Goal: Task Accomplishment & Management: Manage account settings

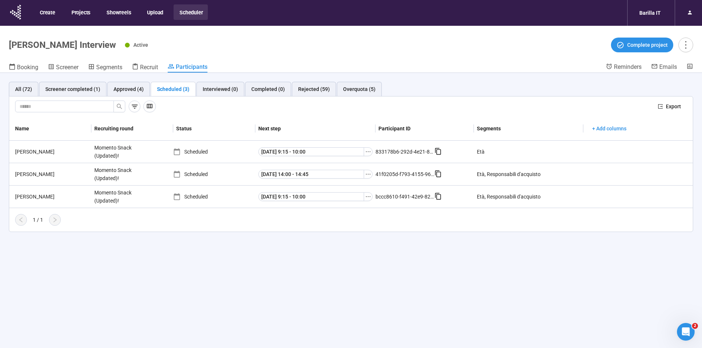
click at [233, 274] on div "All (72) Screener completed (1) Approved (4) Scheduled (3) Interviewed (0) Comp…" at bounding box center [351, 223] width 702 height 301
click at [347, 89] on div "Overquota (5)" at bounding box center [359, 89] width 32 height 8
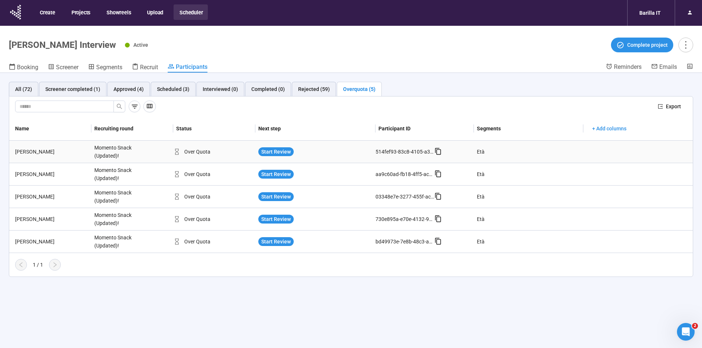
click at [25, 151] on div "[PERSON_NAME]" at bounding box center [51, 152] width 79 height 8
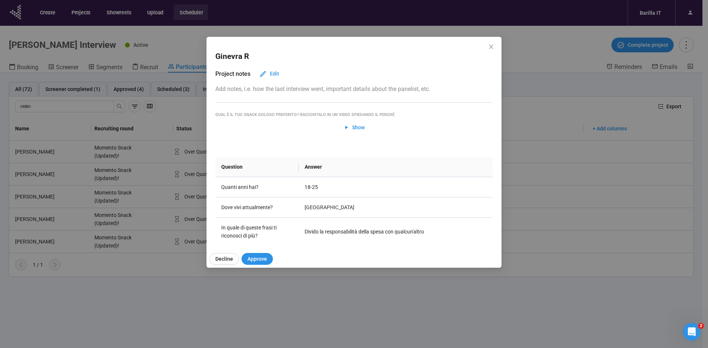
scroll to position [37, 0]
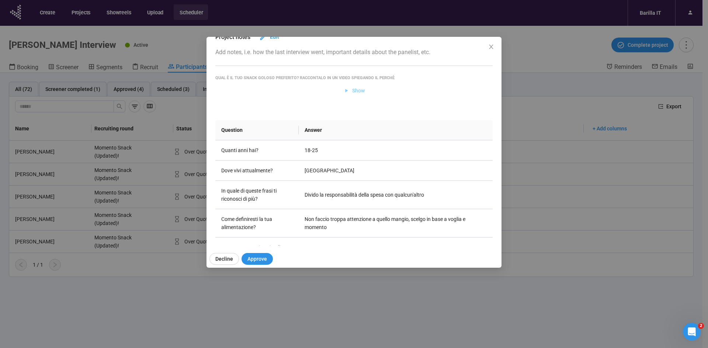
click at [359, 88] on span "Show" at bounding box center [358, 91] width 13 height 8
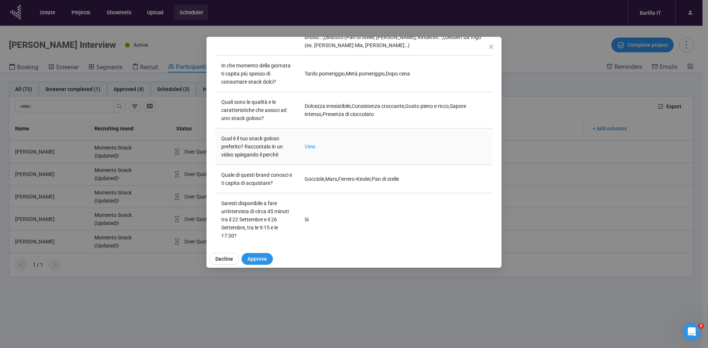
scroll to position [558, 0]
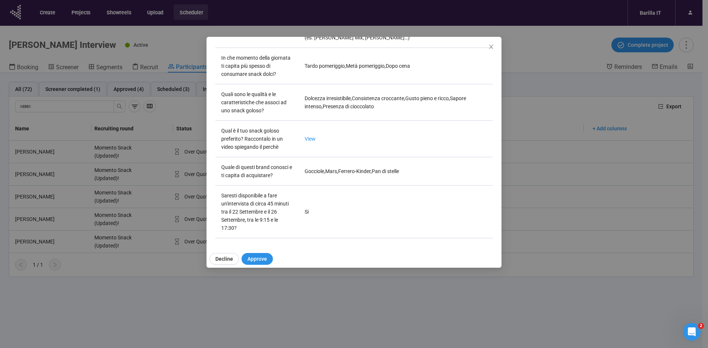
click at [175, 328] on div "Ginevra R Project notes Edit Add notes, i.e. how the last interview went, impor…" at bounding box center [354, 174] width 708 height 348
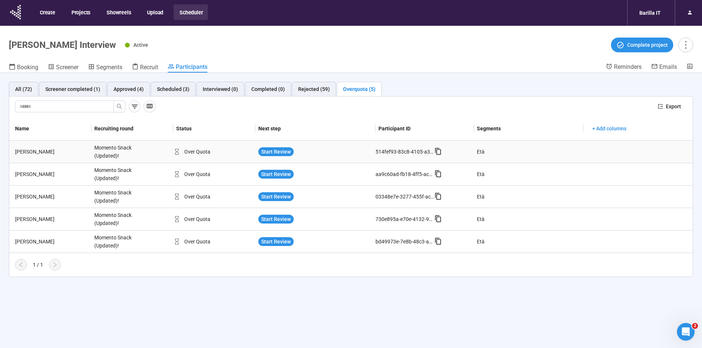
click at [21, 154] on div "[PERSON_NAME]" at bounding box center [51, 152] width 79 height 8
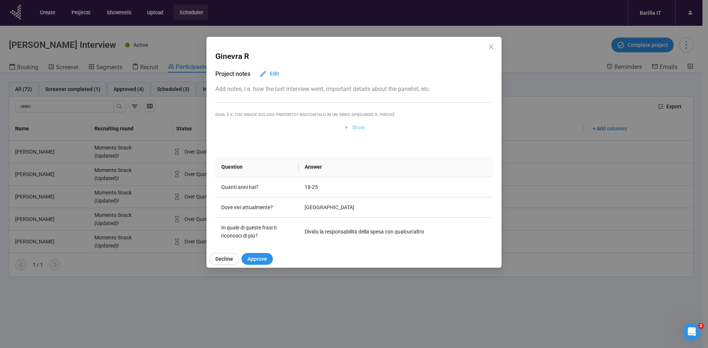
click at [355, 126] on span "Show" at bounding box center [358, 127] width 13 height 8
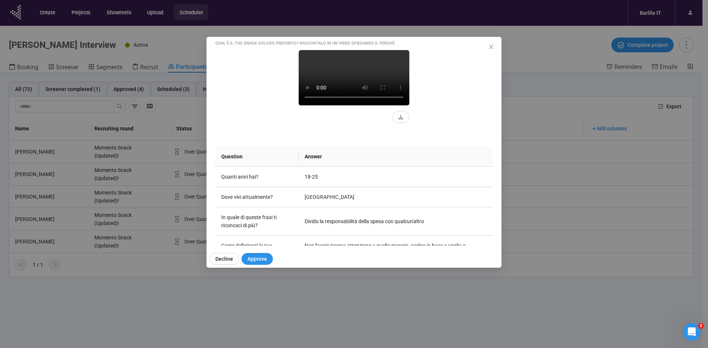
scroll to position [72, 0]
click at [143, 336] on div "Ginevra R Project notes Edit Add notes, i.e. how the last interview went, impor…" at bounding box center [354, 174] width 708 height 348
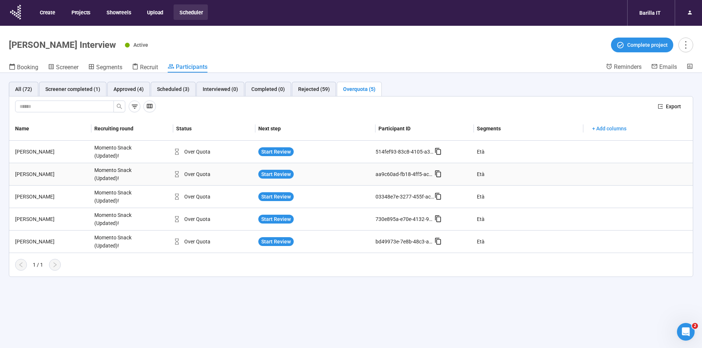
click at [27, 175] on div "Federico C." at bounding box center [51, 174] width 79 height 8
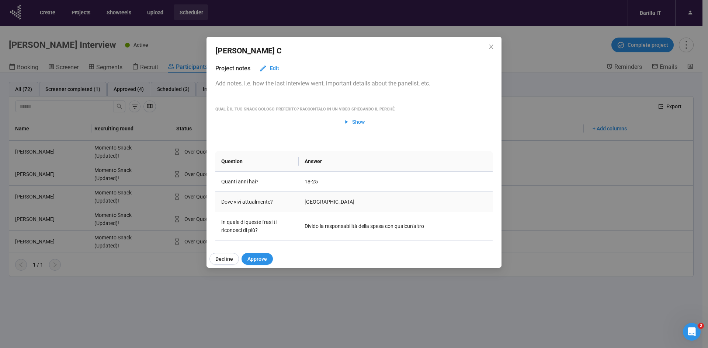
scroll to position [0, 0]
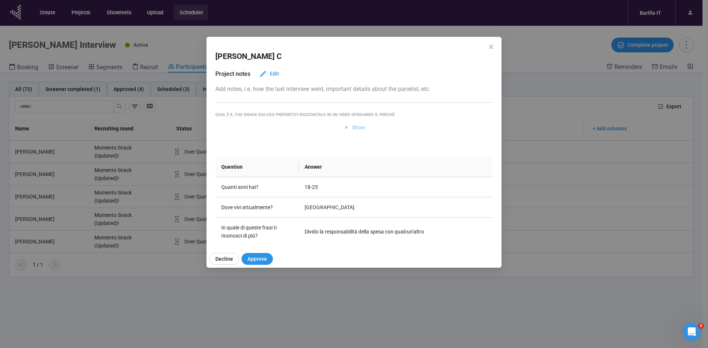
click at [357, 126] on span "Show" at bounding box center [358, 127] width 13 height 8
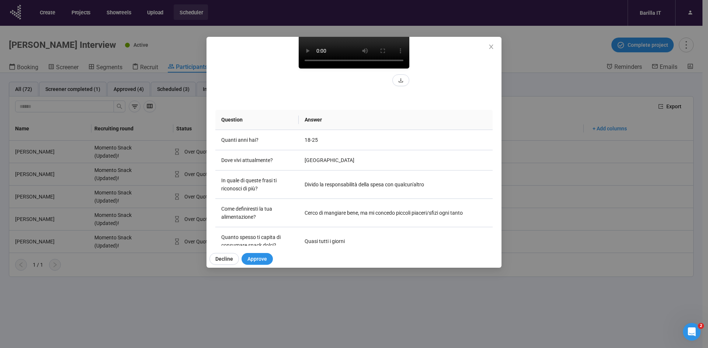
scroll to position [109, 0]
click at [347, 68] on video at bounding box center [353, 40] width 111 height 55
click at [338, 298] on div "Federico C Project notes Edit Add notes, i.e. how the last interview went, impo…" at bounding box center [354, 174] width 708 height 348
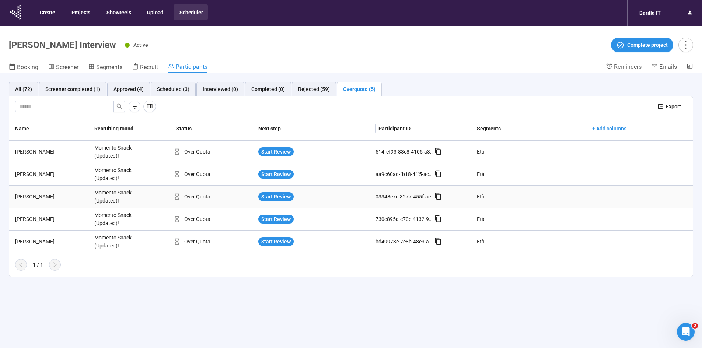
click at [29, 196] on div "Giada T." at bounding box center [51, 197] width 79 height 8
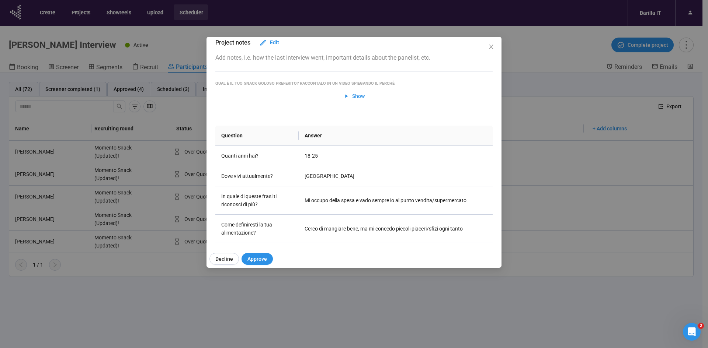
scroll to position [4, 0]
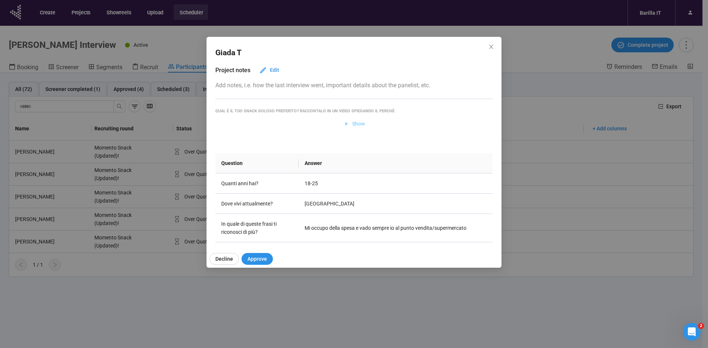
click at [355, 122] on span "Show" at bounding box center [358, 124] width 13 height 8
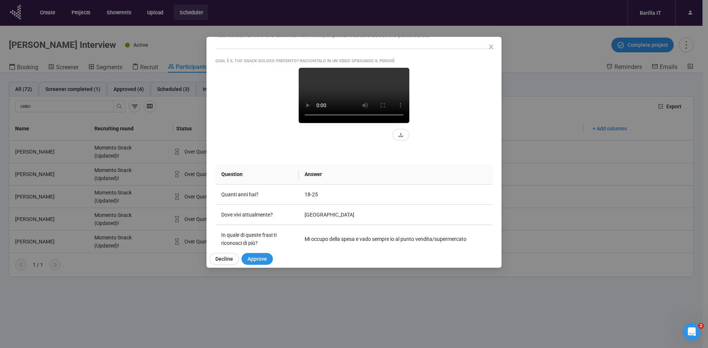
scroll to position [55, 0]
click at [172, 298] on div "Giada T Project notes Edit Add notes, i.e. how the last interview went, importa…" at bounding box center [354, 174] width 708 height 348
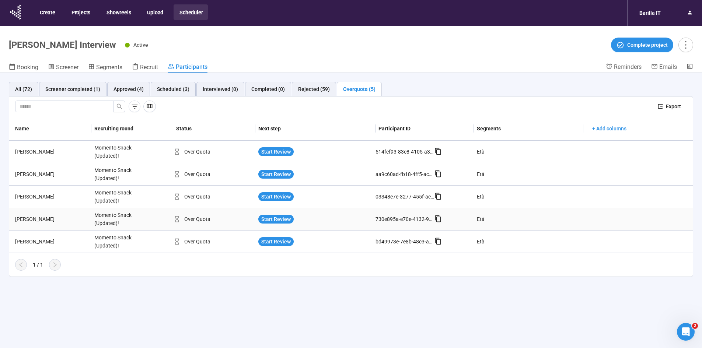
click at [34, 220] on div "Lorenzo P." at bounding box center [51, 219] width 79 height 8
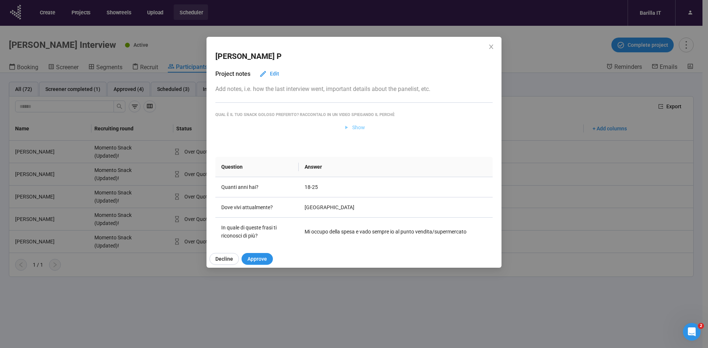
click at [356, 128] on span "Show" at bounding box center [358, 127] width 13 height 8
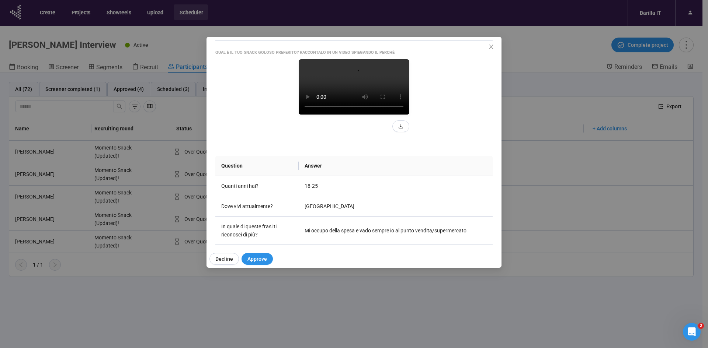
scroll to position [62, 0]
click at [349, 115] on video at bounding box center [353, 87] width 111 height 55
click at [338, 115] on video at bounding box center [353, 87] width 111 height 55
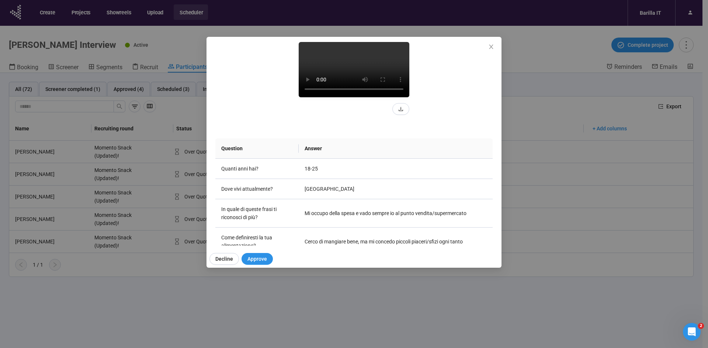
scroll to position [80, 0]
click at [322, 310] on div "Lorenzo P Project notes Edit Add notes, i.e. how the last interview went, impor…" at bounding box center [354, 174] width 708 height 348
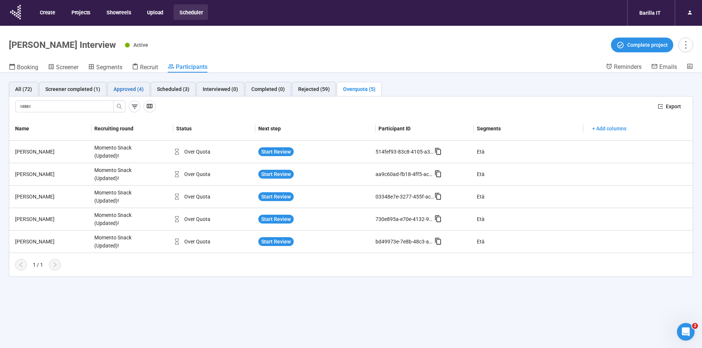
click at [130, 90] on div "Approved (4)" at bounding box center [129, 89] width 30 height 8
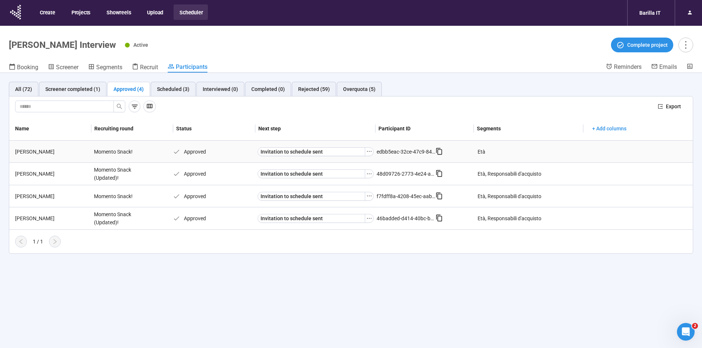
click at [21, 151] on div "Giada B." at bounding box center [51, 152] width 79 height 8
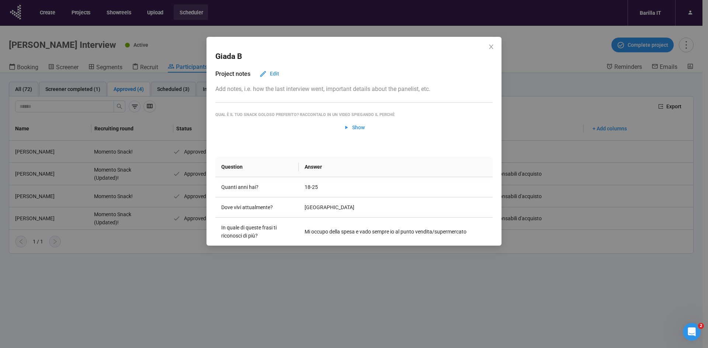
click at [149, 285] on div "Giada B Project notes Edit Add notes, i.e. how the last interview went, importa…" at bounding box center [354, 174] width 708 height 348
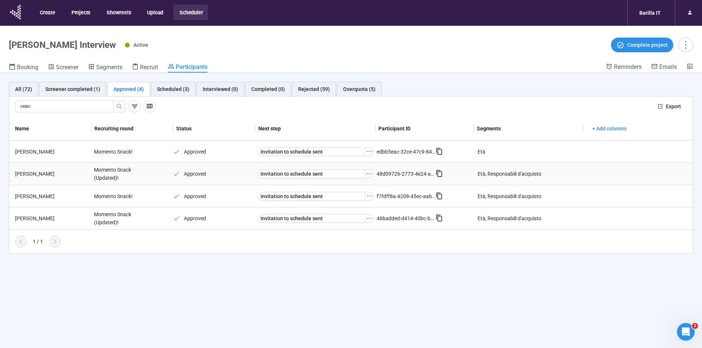
click at [28, 174] on div "Filippo M." at bounding box center [51, 174] width 79 height 8
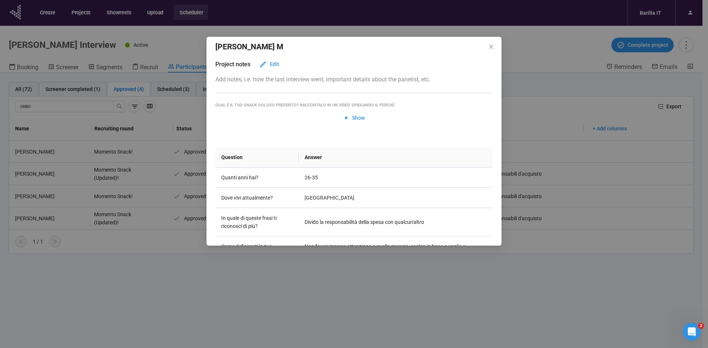
scroll to position [0, 0]
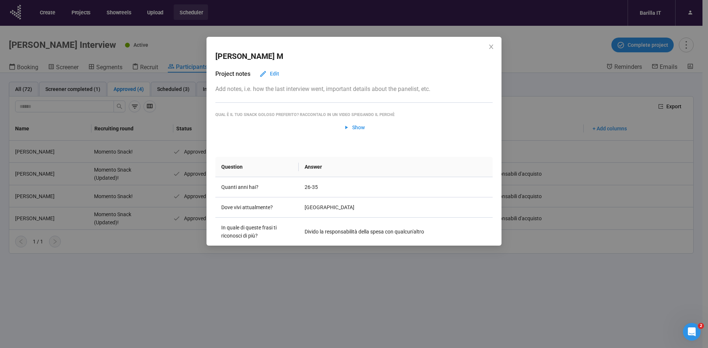
click at [201, 300] on div "Filippo M Project notes Edit Add notes, i.e. how the last interview went, impor…" at bounding box center [354, 174] width 708 height 348
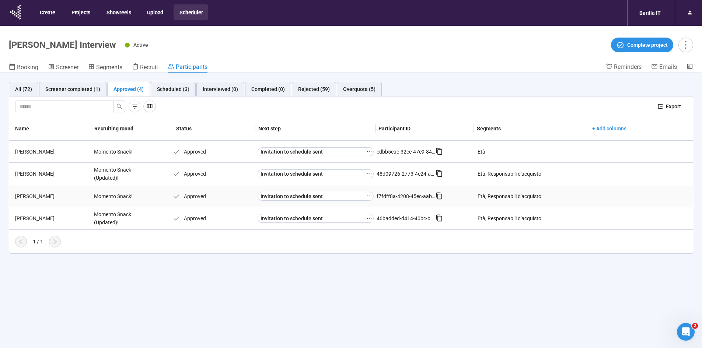
click at [23, 194] on div "Rosario M." at bounding box center [51, 196] width 79 height 8
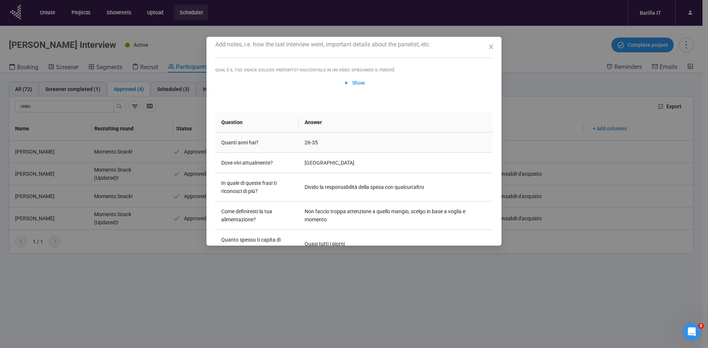
scroll to position [59, 0]
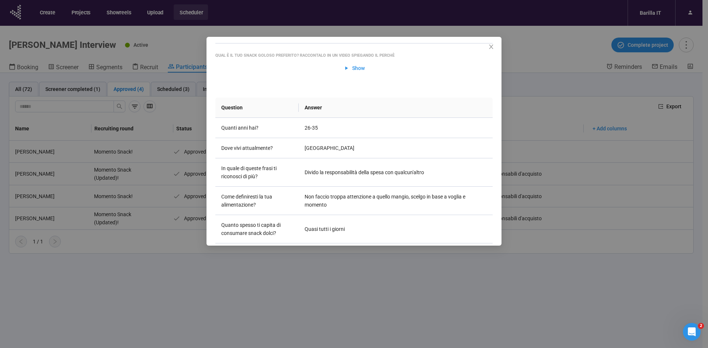
click at [94, 336] on div "Rosario M Project notes Edit Add notes, i.e. how the last interview went, impor…" at bounding box center [354, 174] width 708 height 348
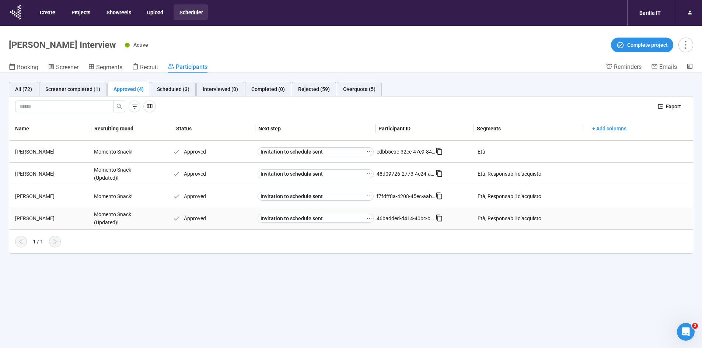
click at [32, 219] on div "Valentina D." at bounding box center [51, 218] width 79 height 8
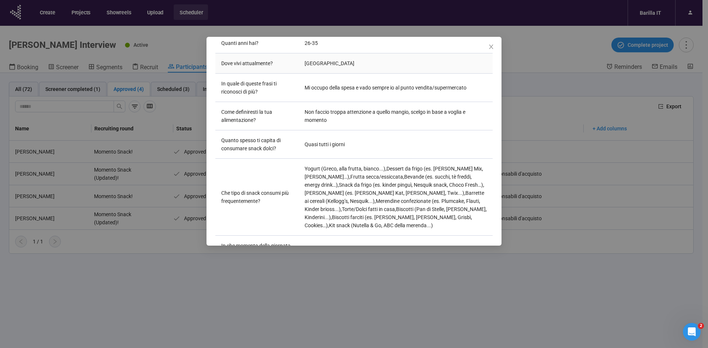
scroll to position [0, 0]
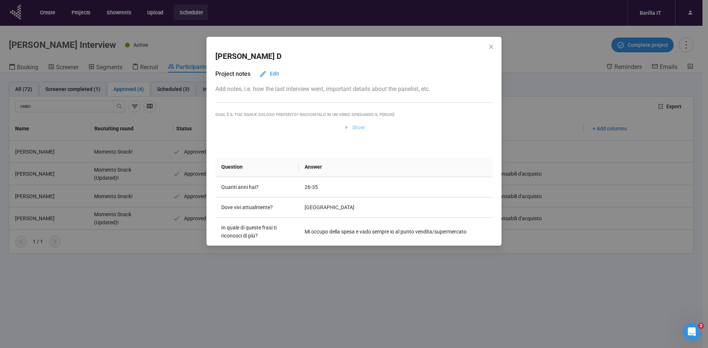
click at [357, 128] on span "Show" at bounding box center [358, 127] width 13 height 8
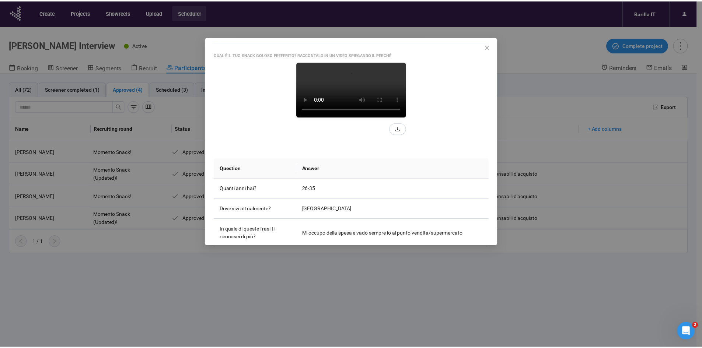
scroll to position [89, 0]
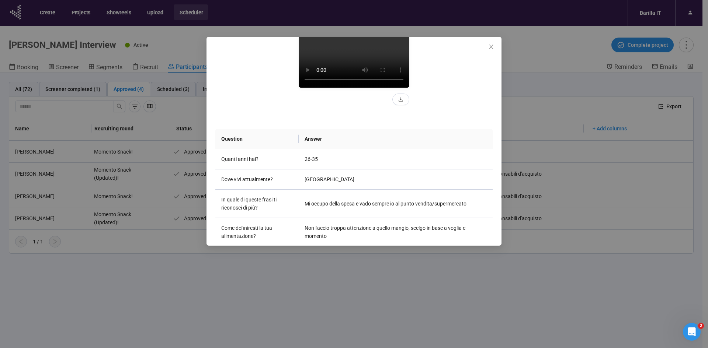
click at [274, 289] on div "Valentina D Project notes Edit Add notes, i.e. how the last interview went, imp…" at bounding box center [354, 174] width 708 height 348
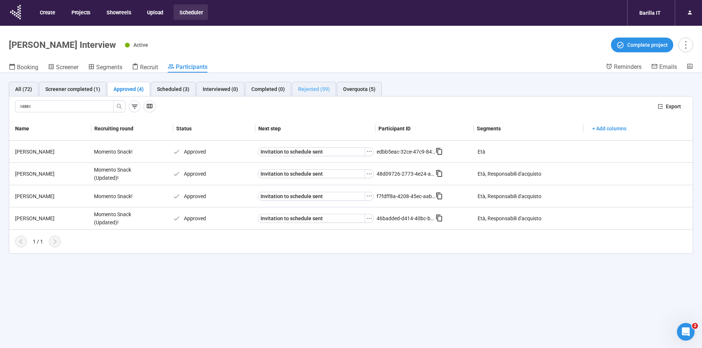
click at [316, 94] on div "Rejected (59)" at bounding box center [314, 89] width 44 height 15
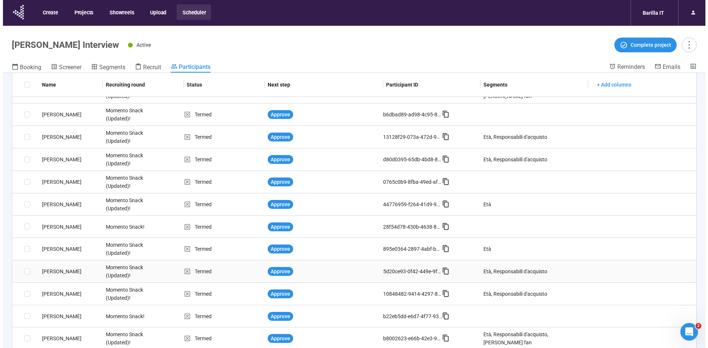
scroll to position [26, 0]
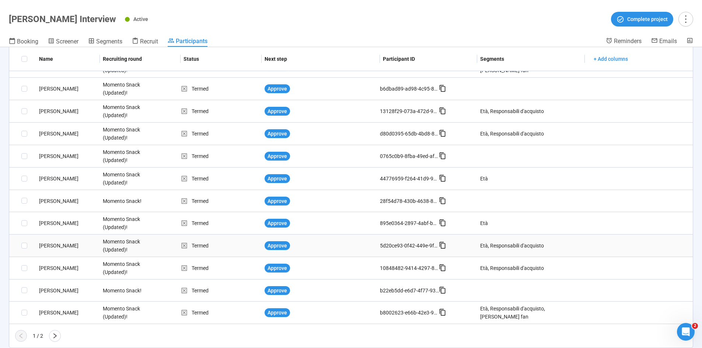
click at [44, 245] on div "Elisa G." at bounding box center [68, 246] width 64 height 8
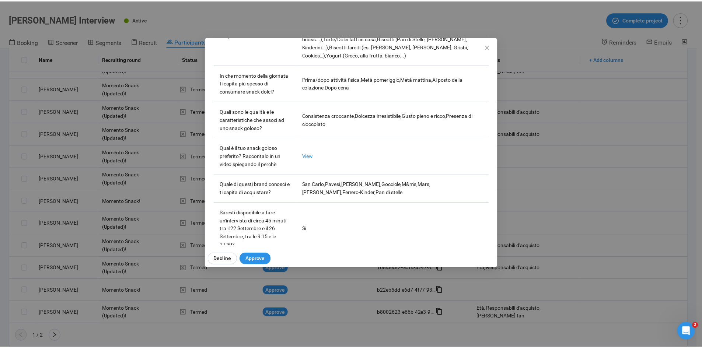
scroll to position [316, 0]
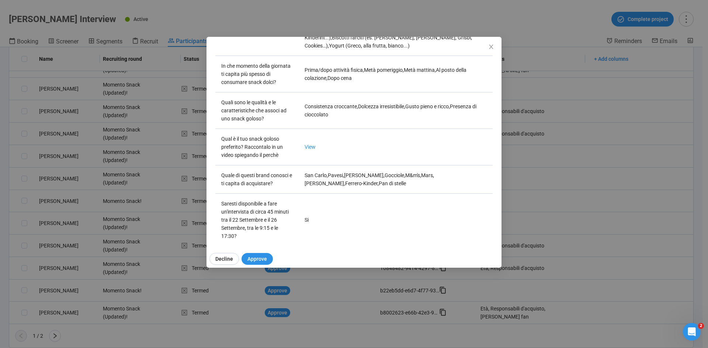
click at [619, 224] on div "Elisa G Project notes Edit Add notes, i.e. how the last interview went, importa…" at bounding box center [354, 174] width 708 height 348
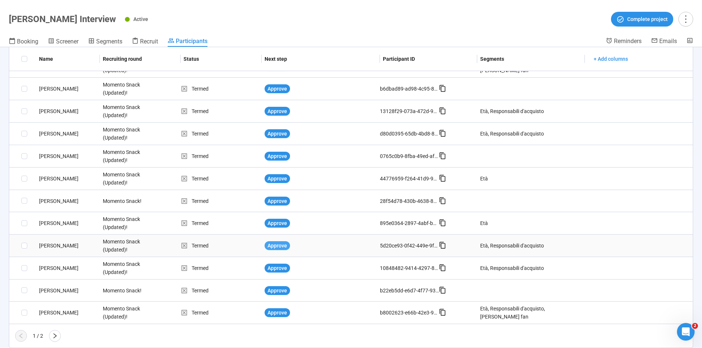
click at [277, 245] on span "Approve" at bounding box center [278, 246] width 20 height 8
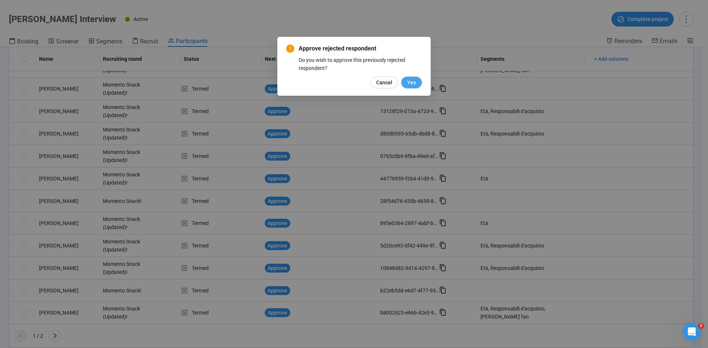
click at [410, 84] on span "Yes" at bounding box center [411, 82] width 9 height 8
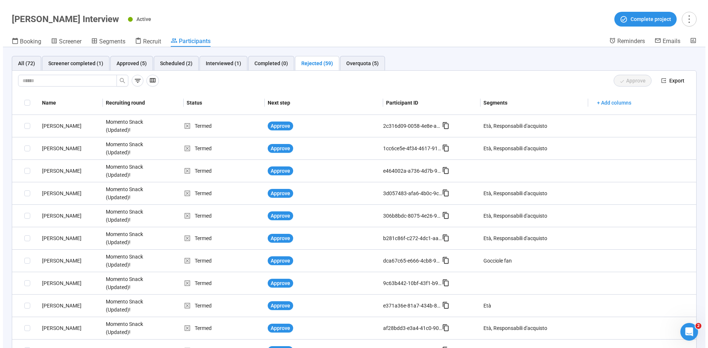
scroll to position [0, 0]
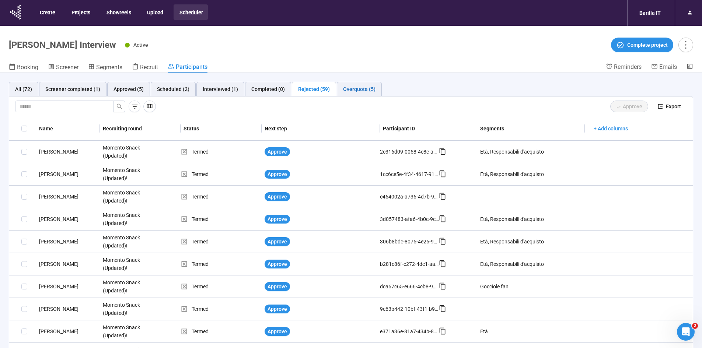
click at [364, 87] on div "Overquota (5)" at bounding box center [359, 89] width 32 height 8
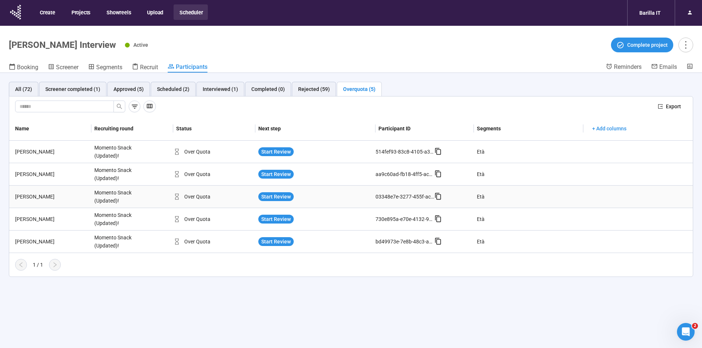
click at [103, 196] on div "Momento Snack (Updated)!" at bounding box center [118, 197] width 55 height 22
click at [276, 198] on span "Start Review" at bounding box center [275, 197] width 29 height 8
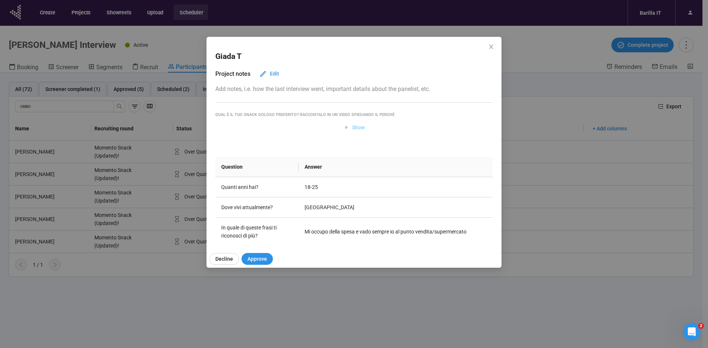
click at [352, 125] on span "Show" at bounding box center [358, 127] width 13 height 8
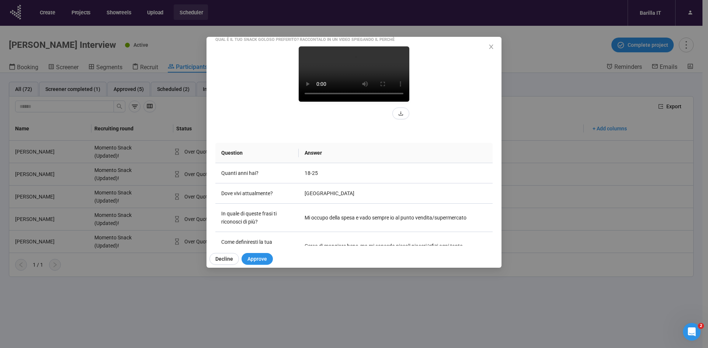
scroll to position [76, 0]
click at [341, 101] on video at bounding box center [353, 73] width 111 height 55
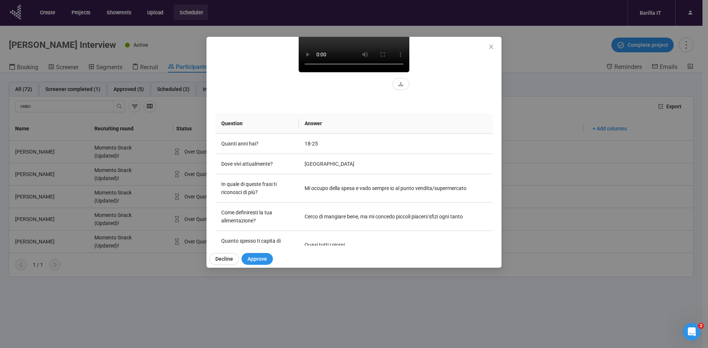
scroll to position [105, 0]
click at [259, 290] on div "Giada T Project notes Edit Add notes, i.e. how the last interview went, importa…" at bounding box center [354, 174] width 708 height 348
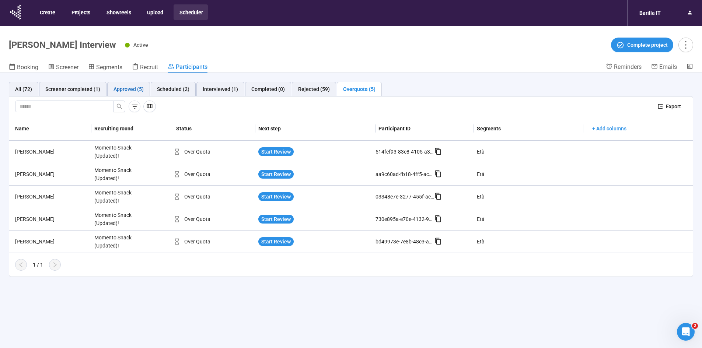
click at [133, 93] on div "Approved (5)" at bounding box center [129, 89] width 30 height 8
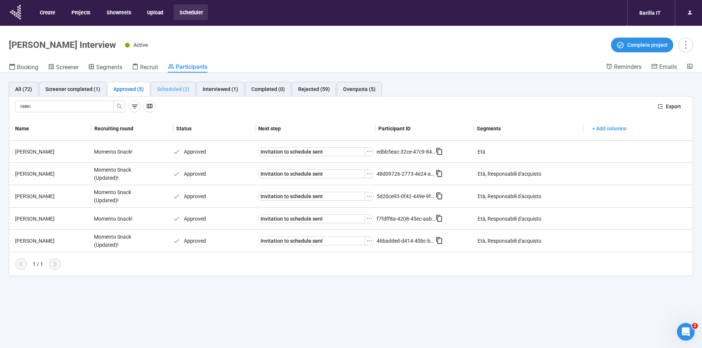
click at [171, 84] on div "Scheduled (2)" at bounding box center [173, 89] width 45 height 15
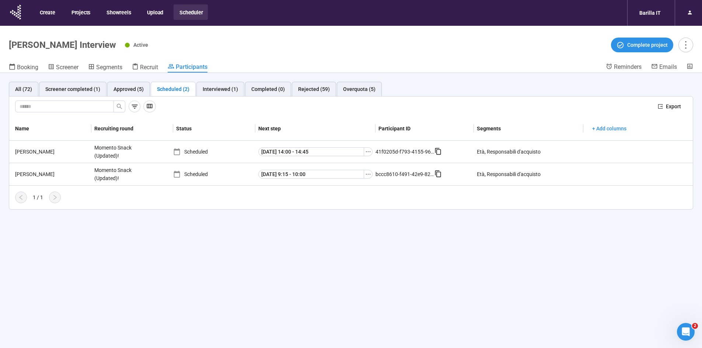
click at [317, 258] on div "All (72) Screener completed (1) Approved (5) Scheduled (2) Interviewed (1) Comp…" at bounding box center [351, 223] width 702 height 301
click at [208, 308] on div "All (72) Screener completed (1) Approved (5) Scheduled (2) Interviewed (1) Comp…" at bounding box center [351, 223] width 702 height 301
click at [21, 152] on div "Michel C." at bounding box center [51, 152] width 79 height 8
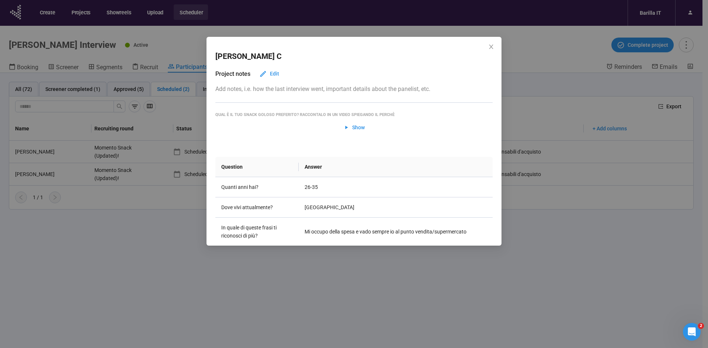
click at [58, 250] on div "Michel C Project notes Edit Add notes, i.e. how the last interview went, import…" at bounding box center [354, 174] width 708 height 348
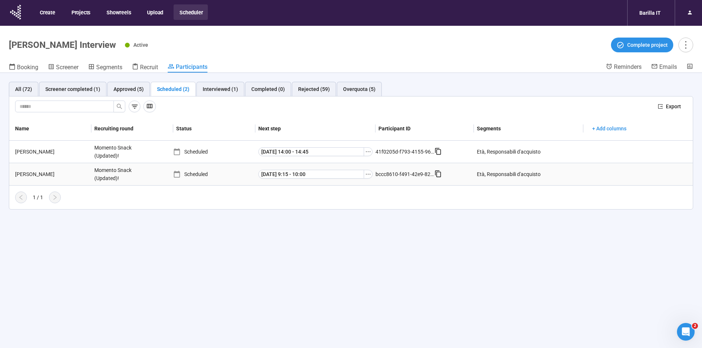
click at [23, 174] on div "Martina M." at bounding box center [51, 174] width 79 height 8
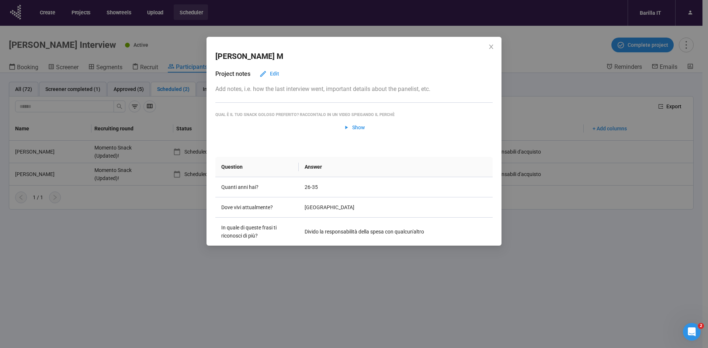
click at [127, 265] on div "Martina M Project notes Edit Add notes, i.e. how the last interview went, impor…" at bounding box center [354, 174] width 708 height 348
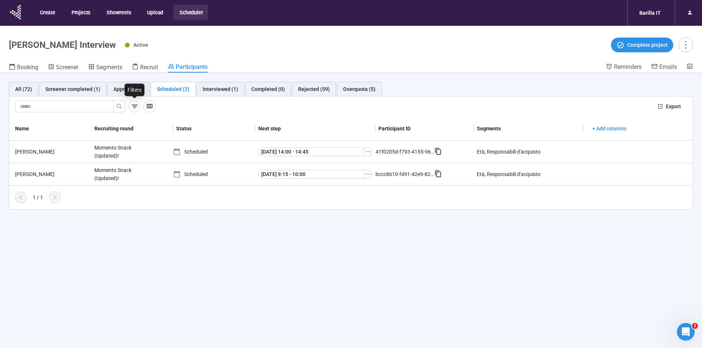
click at [125, 86] on div "Filters" at bounding box center [135, 90] width 20 height 13
click at [116, 88] on div "Approved (5)" at bounding box center [129, 89] width 30 height 8
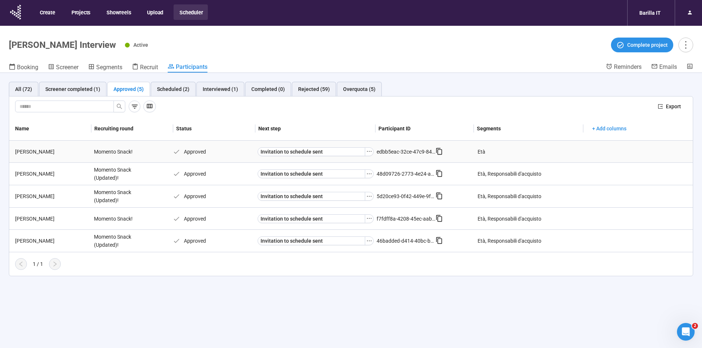
click at [21, 152] on div "Giada B." at bounding box center [51, 152] width 79 height 8
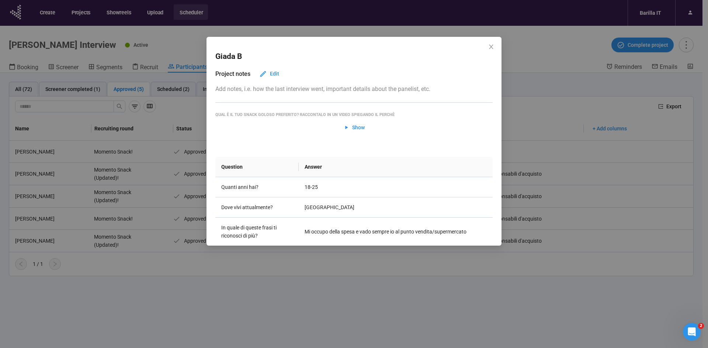
click at [57, 316] on div "Giada B Project notes Edit Add notes, i.e. how the last interview went, importa…" at bounding box center [354, 174] width 708 height 348
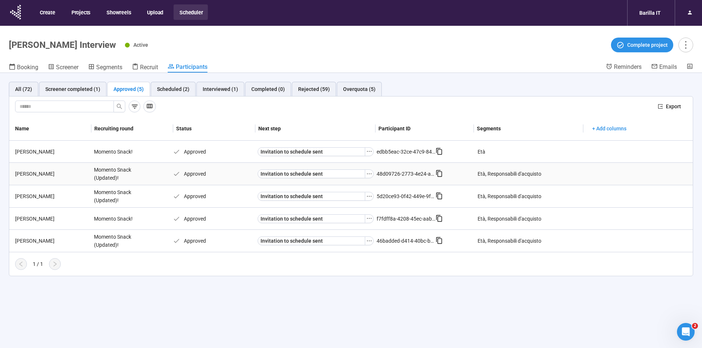
click at [27, 172] on div "Filippo M." at bounding box center [51, 174] width 79 height 8
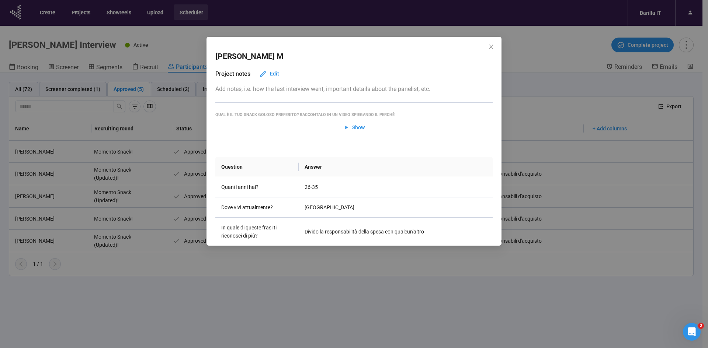
click at [139, 281] on div "Filippo M Project notes Edit Add notes, i.e. how the last interview went, impor…" at bounding box center [354, 174] width 708 height 348
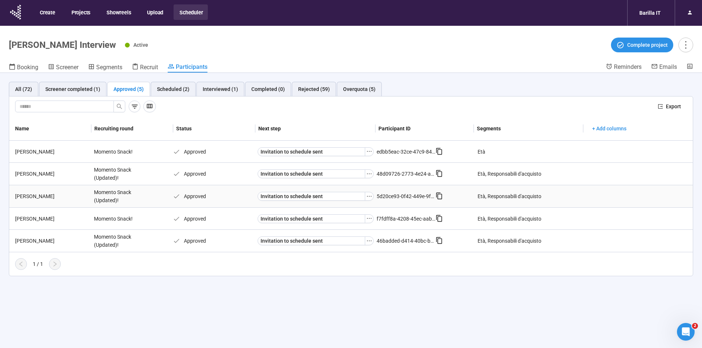
click at [23, 195] on div "Elisa G." at bounding box center [51, 196] width 79 height 8
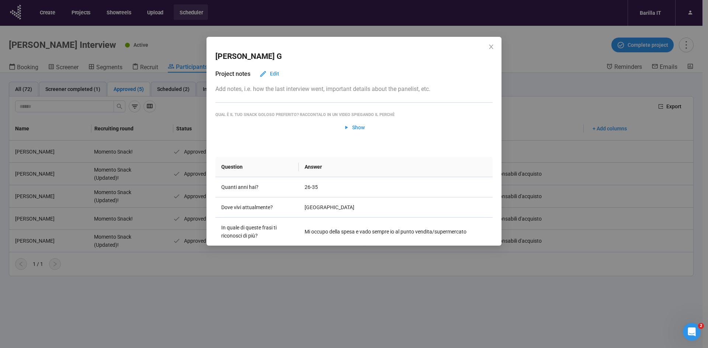
click at [173, 311] on div "Elisa G Project notes Edit Add notes, i.e. how the last interview went, importa…" at bounding box center [354, 174] width 708 height 348
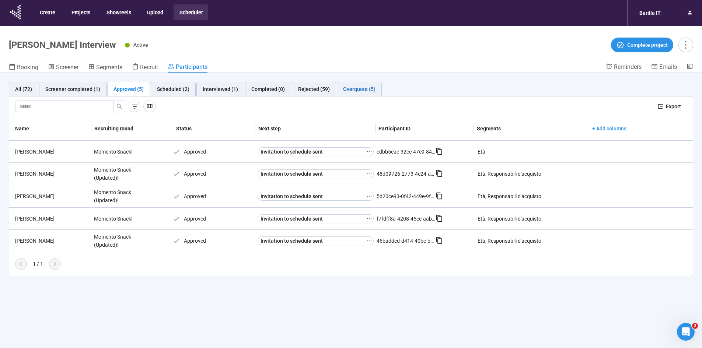
click at [352, 89] on div "Overquota (5)" at bounding box center [359, 89] width 32 height 8
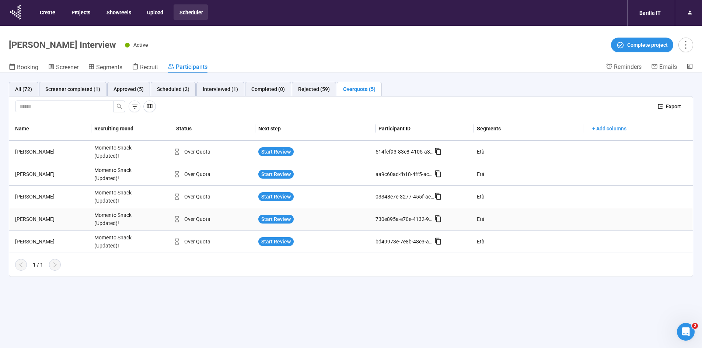
click at [31, 218] on div "Lorenzo P." at bounding box center [51, 219] width 79 height 8
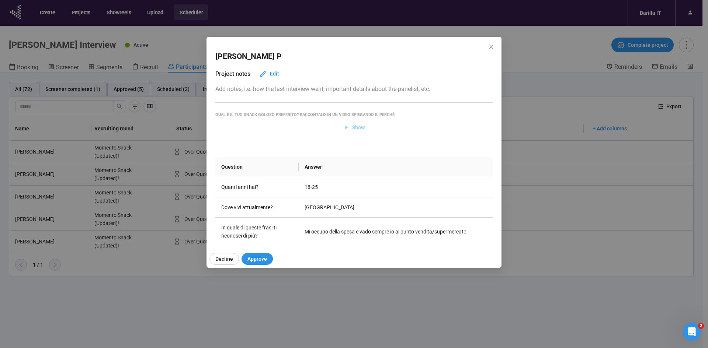
click at [352, 127] on span "Show" at bounding box center [358, 127] width 13 height 8
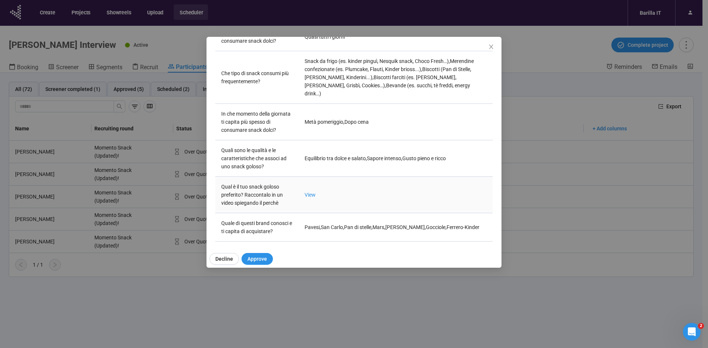
scroll to position [267, 0]
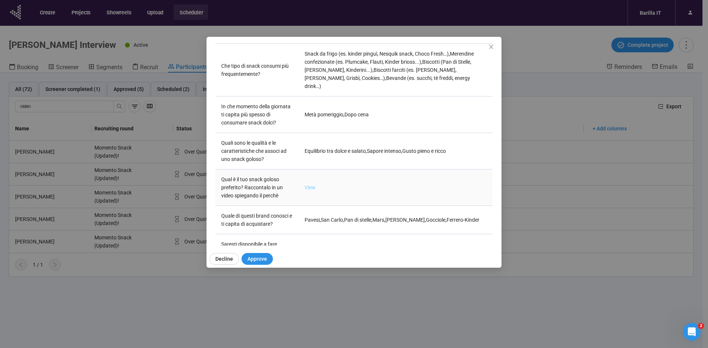
click at [304, 185] on link "View" at bounding box center [309, 188] width 11 height 6
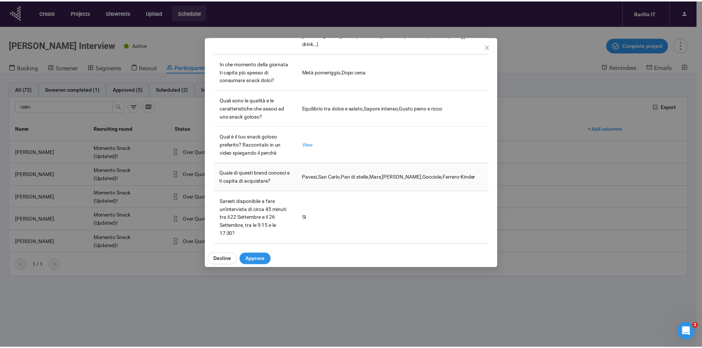
scroll to position [363, 0]
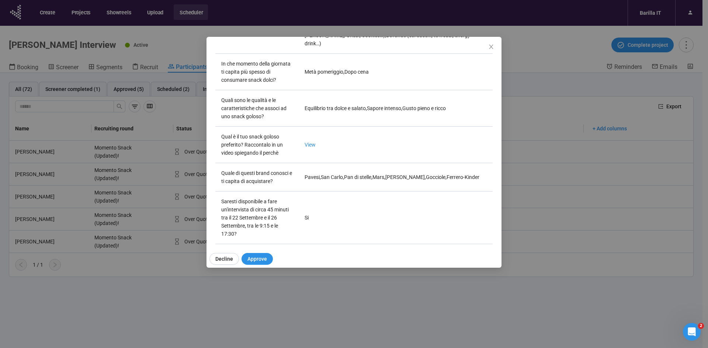
click at [189, 304] on div "Lorenzo P Project notes Edit Add notes, i.e. how the last interview went, impor…" at bounding box center [354, 174] width 708 height 348
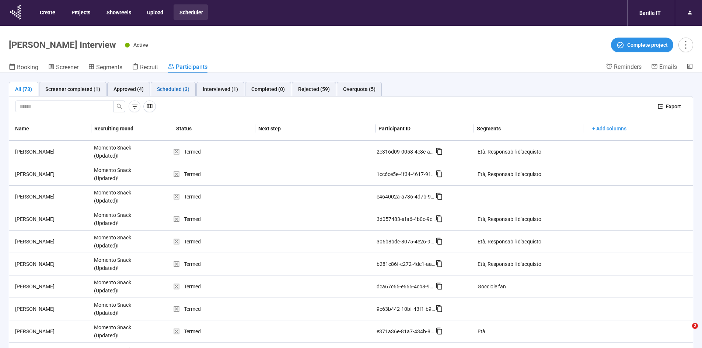
click at [172, 89] on div "Scheduled (3)" at bounding box center [173, 89] width 32 height 8
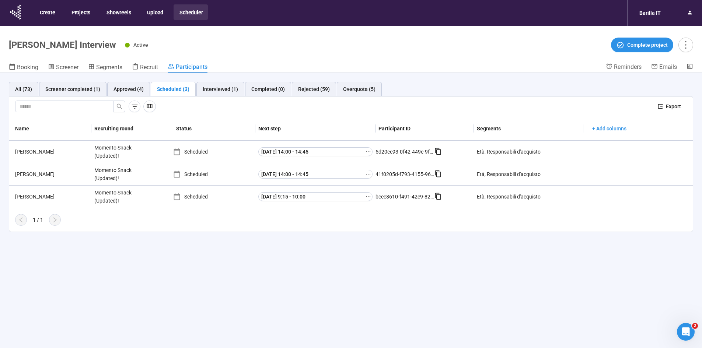
click at [182, 267] on div "All (73) Screener completed (1) Approved (4) Scheduled (3) Interviewed (1) Comp…" at bounding box center [351, 223] width 702 height 301
click at [294, 294] on div "All (73) Screener completed (1) Approved (4) Scheduled (3) Interviewed (1) Comp…" at bounding box center [351, 223] width 702 height 301
click at [308, 300] on div "All (73) Screener completed (1) Approved (4) Scheduled (3) Interviewed (1) Comp…" at bounding box center [351, 223] width 702 height 301
click at [188, 245] on div "All (73) Screener completed (1) Approved (4) Scheduled (3) Interviewed (1) Comp…" at bounding box center [351, 223] width 702 height 301
click at [360, 92] on div "Overquota (5)" at bounding box center [359, 89] width 32 height 8
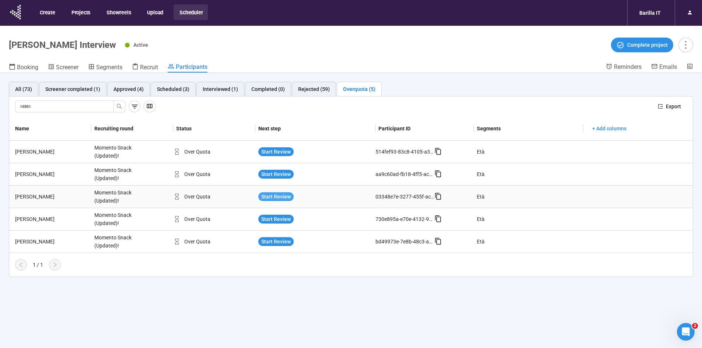
click at [266, 193] on span "Start Review" at bounding box center [275, 197] width 29 height 8
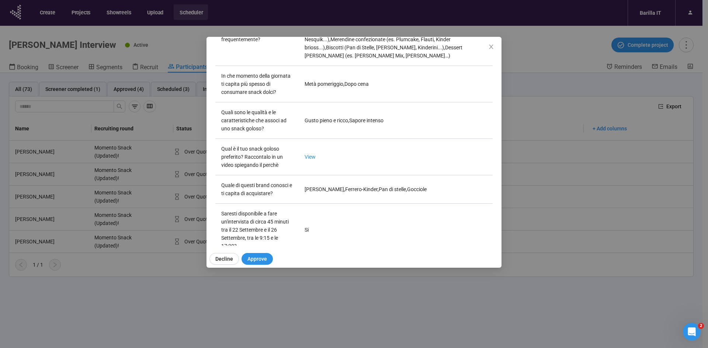
scroll to position [300, 0]
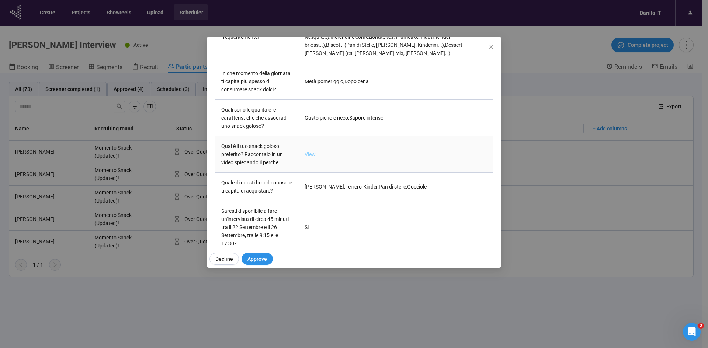
click at [311, 151] on link "View" at bounding box center [309, 154] width 11 height 6
click at [163, 323] on div "Giada T Project notes Edit Add notes, i.e. how the last interview went, importa…" at bounding box center [354, 174] width 708 height 348
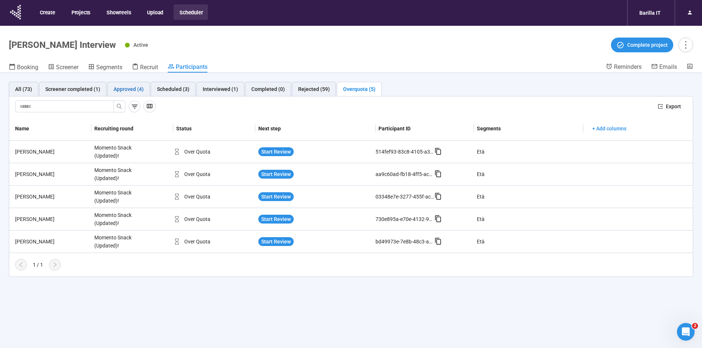
click at [118, 90] on div "Approved (4)" at bounding box center [129, 89] width 30 height 8
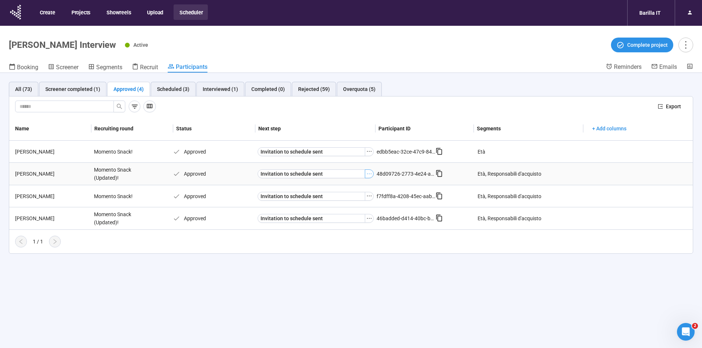
click at [367, 173] on icon "ellipsis" at bounding box center [369, 174] width 6 height 6
click at [176, 90] on div "Scheduled (3)" at bounding box center [173, 89] width 32 height 8
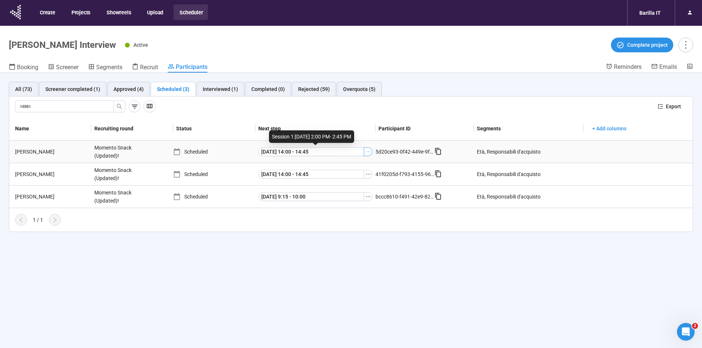
click at [370, 150] on icon "ellipsis" at bounding box center [368, 152] width 6 height 6
click at [312, 270] on div "All (73) Screener completed (1) Approved (4) Scheduled (3) Interviewed (1) Comp…" at bounding box center [351, 223] width 702 height 301
click at [122, 85] on div "Approved (4)" at bounding box center [129, 89] width 30 height 8
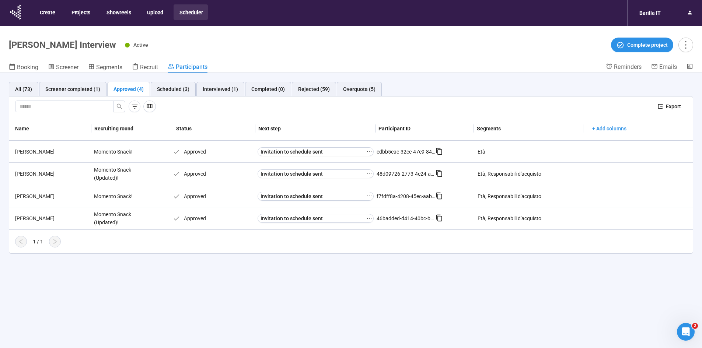
click at [138, 342] on div "All (73) Screener completed (1) Approved (4) Scheduled (3) Interviewed (1) Comp…" at bounding box center [351, 223] width 702 height 301
click at [314, 329] on div "All (73) Screener completed (1) Approved (4) Scheduled (3) Interviewed (1) Comp…" at bounding box center [351, 223] width 702 height 301
click at [370, 153] on icon "ellipsis" at bounding box center [369, 152] width 6 height 6
click at [170, 92] on div "Scheduled (3)" at bounding box center [173, 89] width 32 height 8
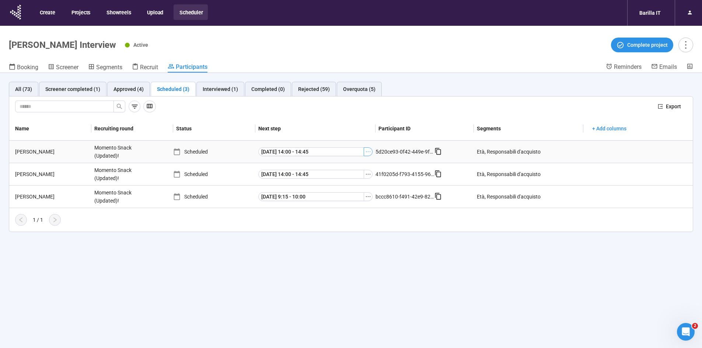
click at [369, 152] on icon "ellipsis" at bounding box center [368, 152] width 6 height 6
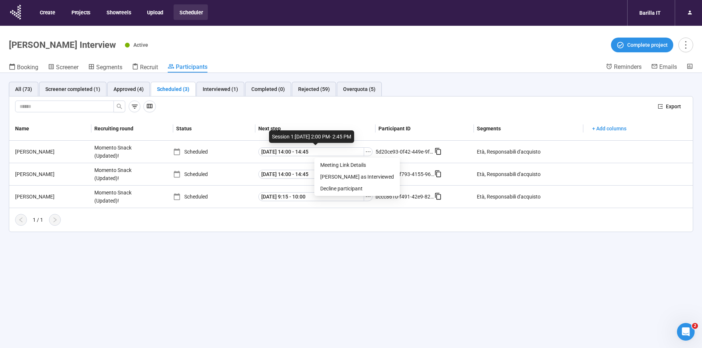
click at [346, 254] on div "All (73) Screener completed (1) Approved (4) Scheduled (3) Interviewed (1) Comp…" at bounding box center [351, 223] width 702 height 301
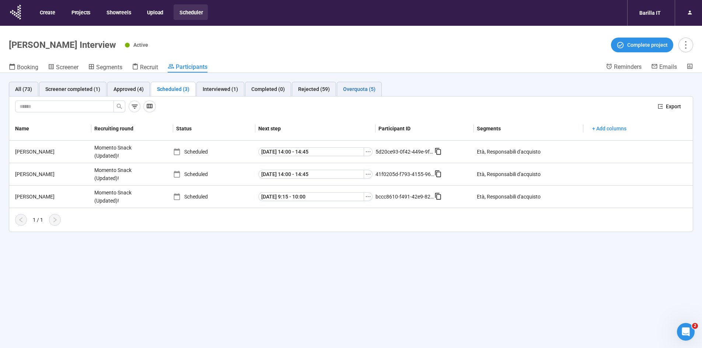
click at [348, 92] on div "Overquota (5)" at bounding box center [359, 89] width 32 height 8
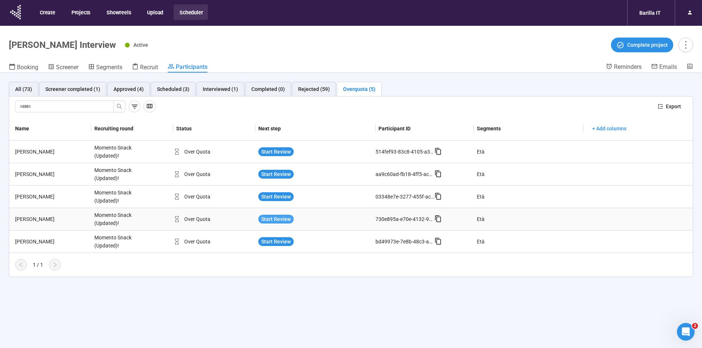
click at [286, 219] on span "Start Review" at bounding box center [275, 219] width 29 height 8
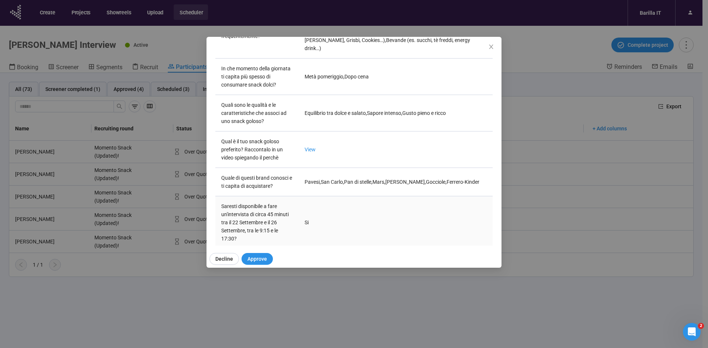
scroll to position [300, 0]
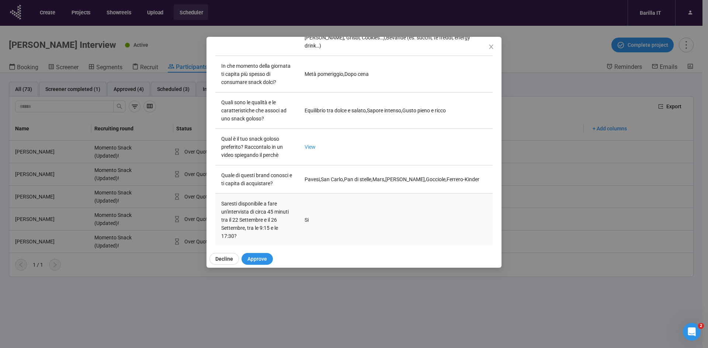
drag, startPoint x: 264, startPoint y: 262, endPoint x: 338, endPoint y: 203, distance: 93.6
click at [338, 203] on div "Lorenzo P Project notes Edit Add notes, i.e. how the last interview went, impor…" at bounding box center [353, 152] width 295 height 231
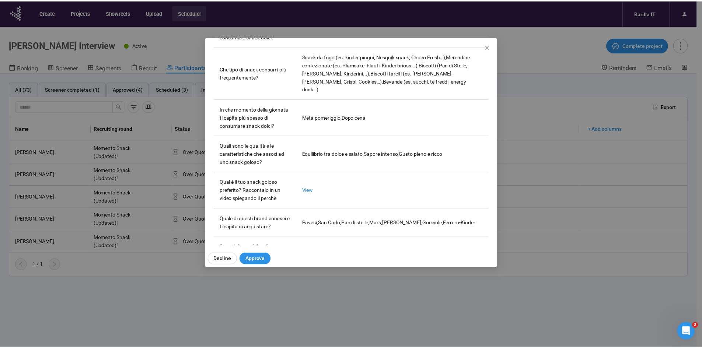
scroll to position [295, 0]
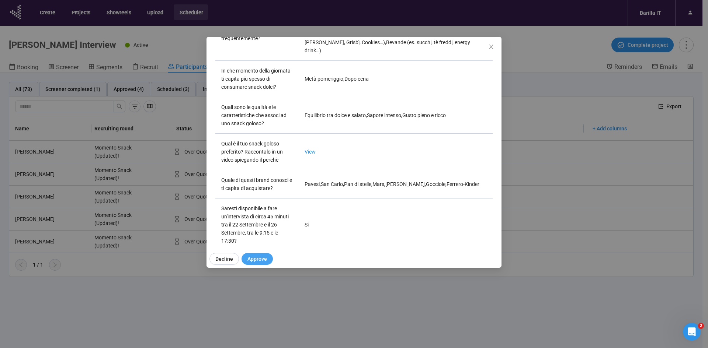
click at [259, 262] on span "Approve" at bounding box center [257, 259] width 20 height 8
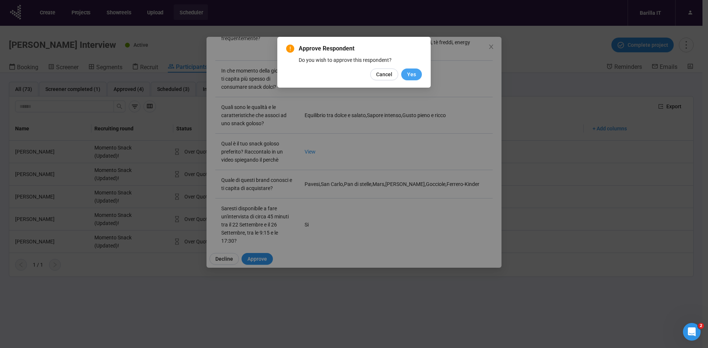
click at [409, 72] on span "Yes" at bounding box center [411, 74] width 9 height 8
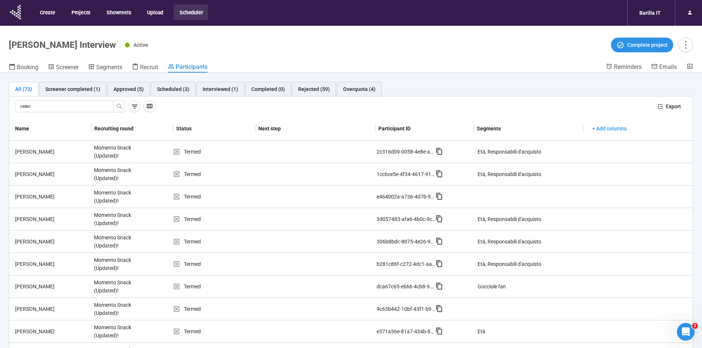
click at [249, 56] on header "Gocciole Snack Interview Active Complete project Booking Screener Segments Recr…" at bounding box center [351, 49] width 702 height 47
click at [400, 88] on div "All (73) Screener completed (1) Approved (5) Scheduled (3) Interviewed (1) Comp…" at bounding box center [351, 89] width 684 height 15
click at [126, 88] on div "Approved (5)" at bounding box center [129, 89] width 30 height 8
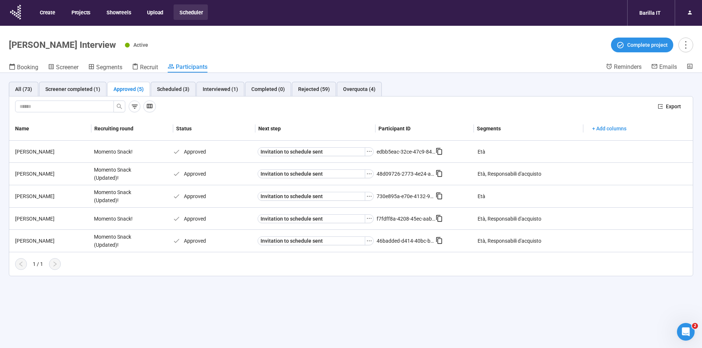
click at [135, 299] on div "All (73) Screener completed (1) Approved (5) Scheduled (3) Interviewed (1) Comp…" at bounding box center [351, 223] width 702 height 301
click at [402, 56] on header "Gocciole Snack Interview Active Complete project Booking Screener Segments Recr…" at bounding box center [351, 49] width 702 height 47
